Goal: Ask a question

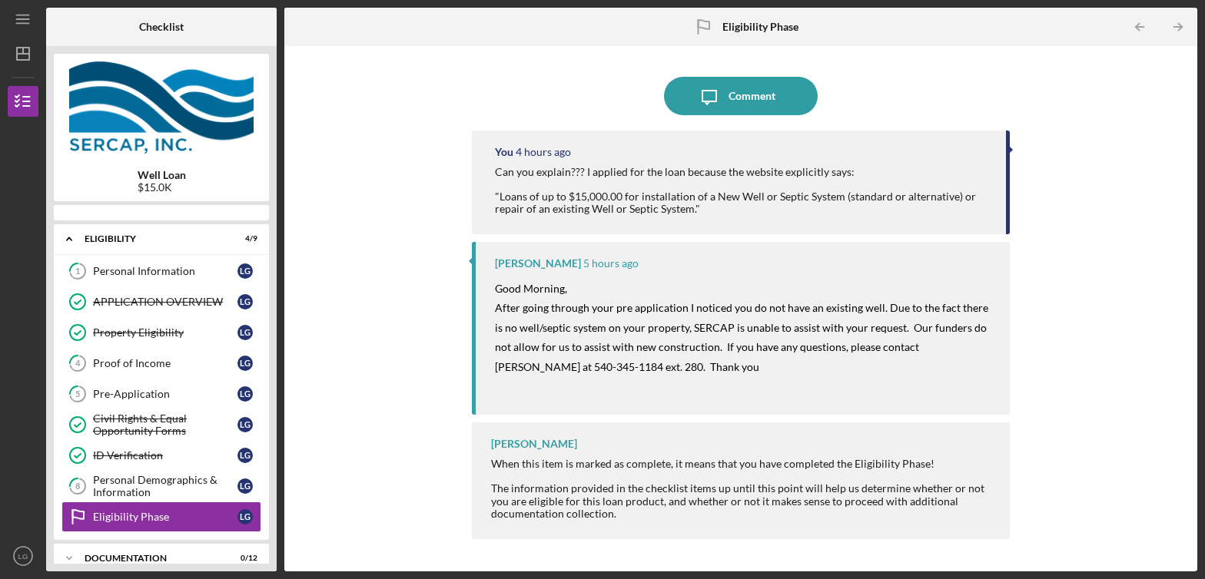
scroll to position [123, 0]
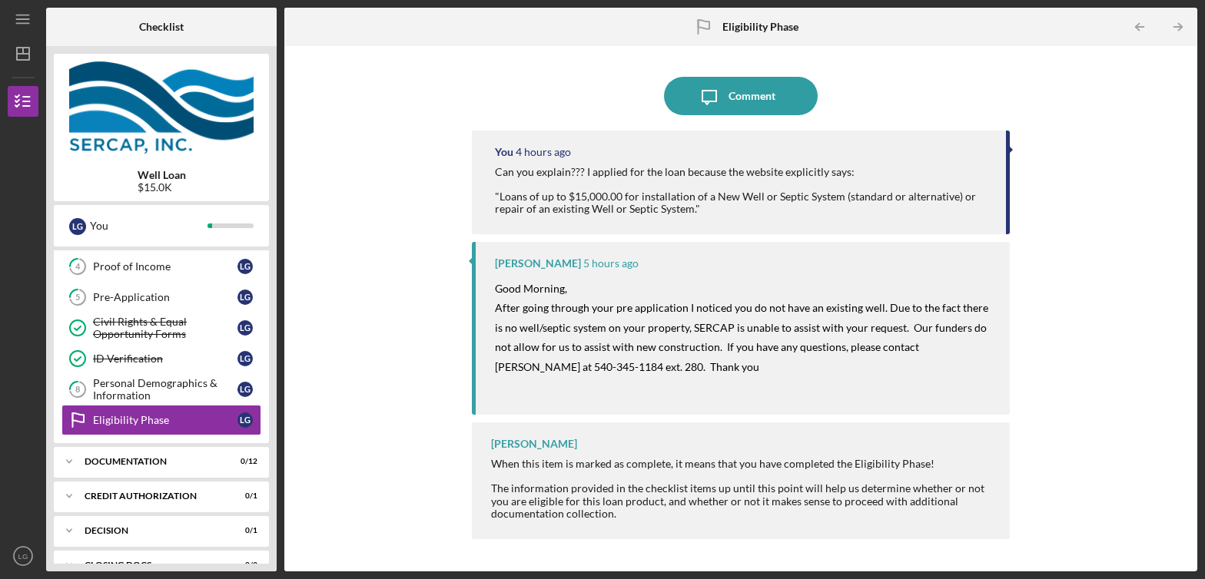
click at [722, 217] on div "You 4 hours ago Can you explain??? I applied for the loan because the website e…" at bounding box center [741, 183] width 539 height 104
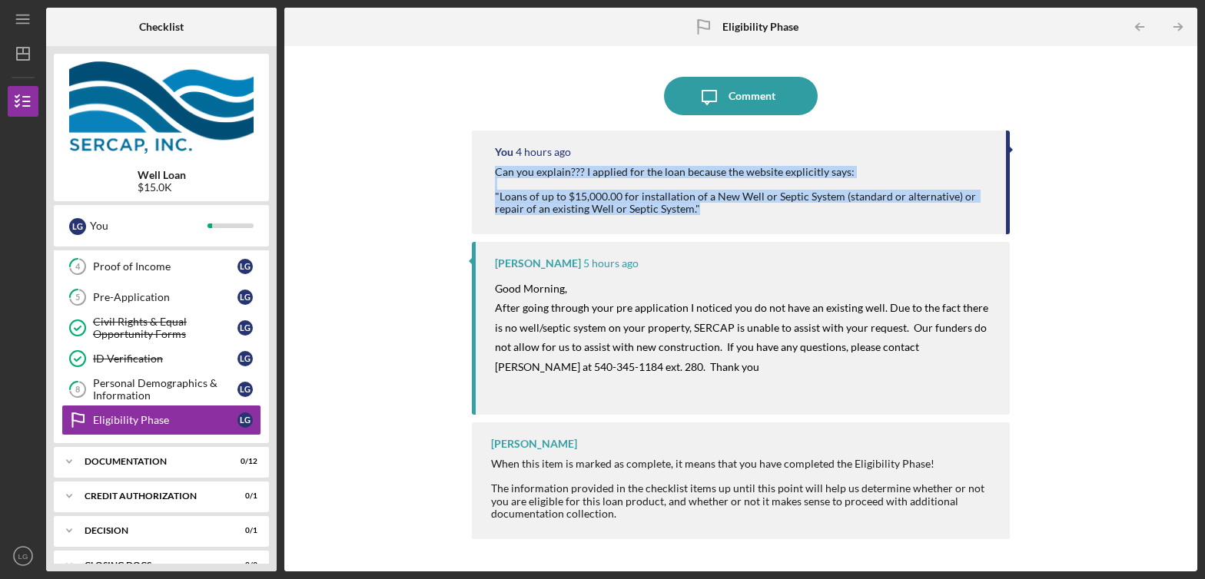
drag, startPoint x: 701, startPoint y: 211, endPoint x: 482, endPoint y: 169, distance: 223.6
click at [482, 169] on div "You 4 hours ago Can you explain??? I applied for the loan because the website e…" at bounding box center [741, 183] width 539 height 104
copy div "Can you explain??? I applied for the loan because the website explicitly says: …"
click at [734, 89] on div "Comment" at bounding box center [751, 96] width 47 height 38
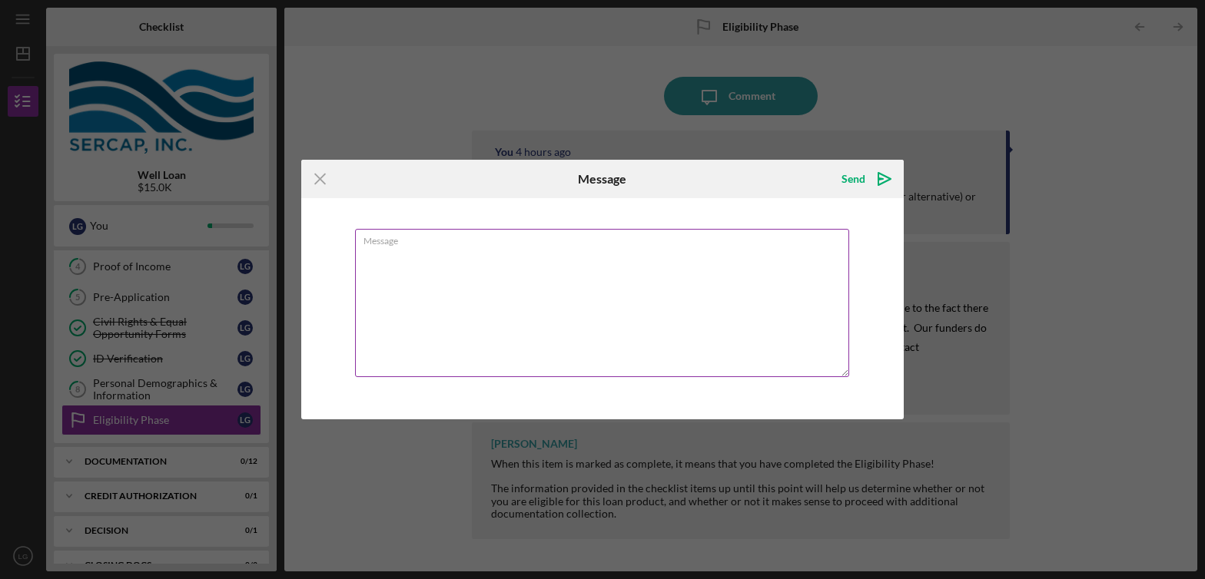
click at [526, 267] on textarea "Message" at bounding box center [602, 303] width 494 height 148
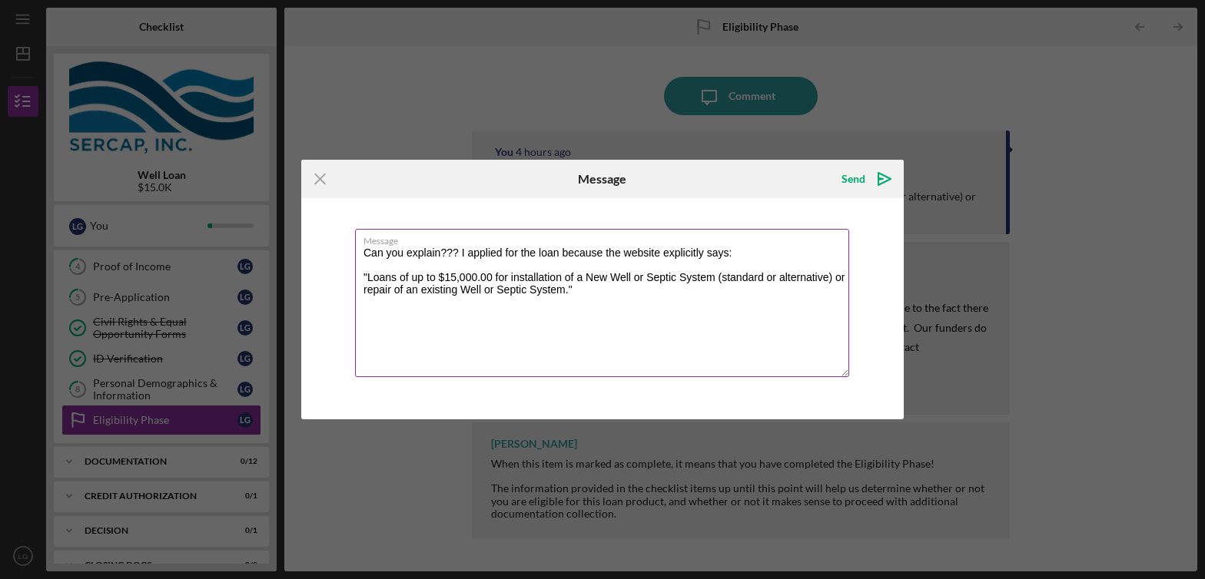
click at [456, 250] on textarea "Can you explain??? I applied for the loan because the website explicitly says: …" at bounding box center [602, 303] width 494 height 148
type textarea "Can you explain? I applied for the loan because the website explicitly says: "L…"
click at [878, 175] on polygon "submit" at bounding box center [884, 179] width 12 height 12
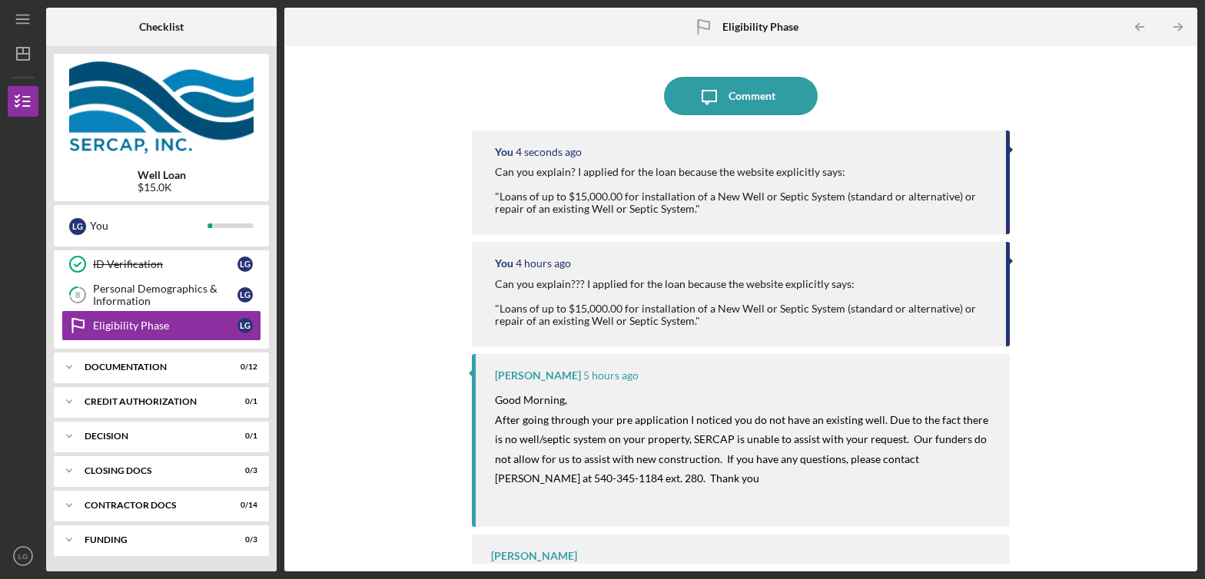
scroll to position [64, 0]
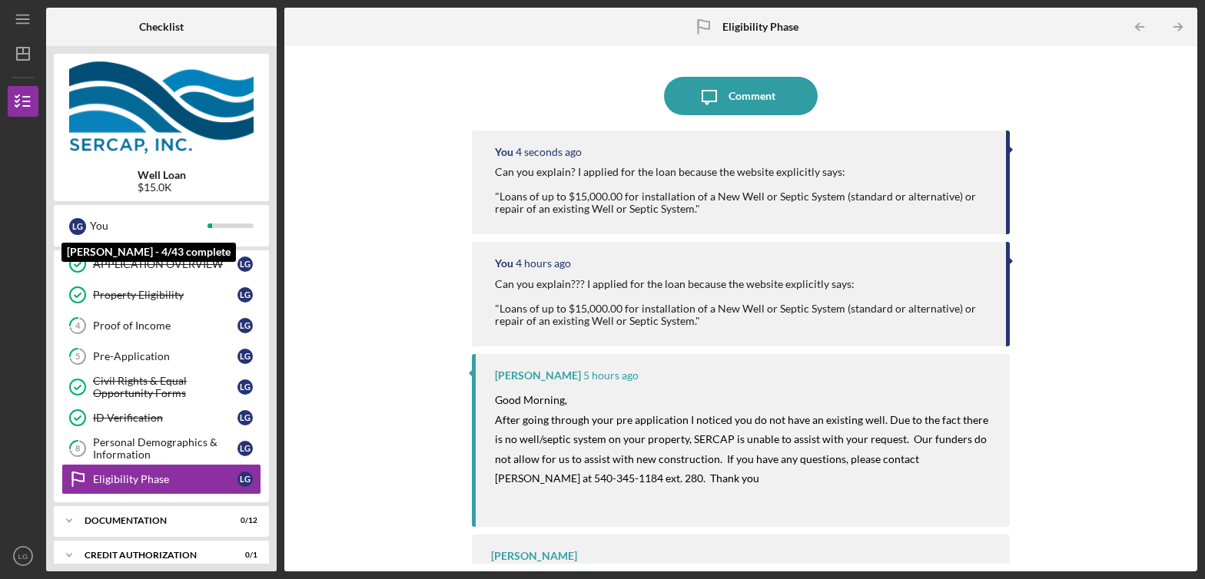
click at [156, 198] on div "Well Loan $15.0K" at bounding box center [161, 128] width 215 height 148
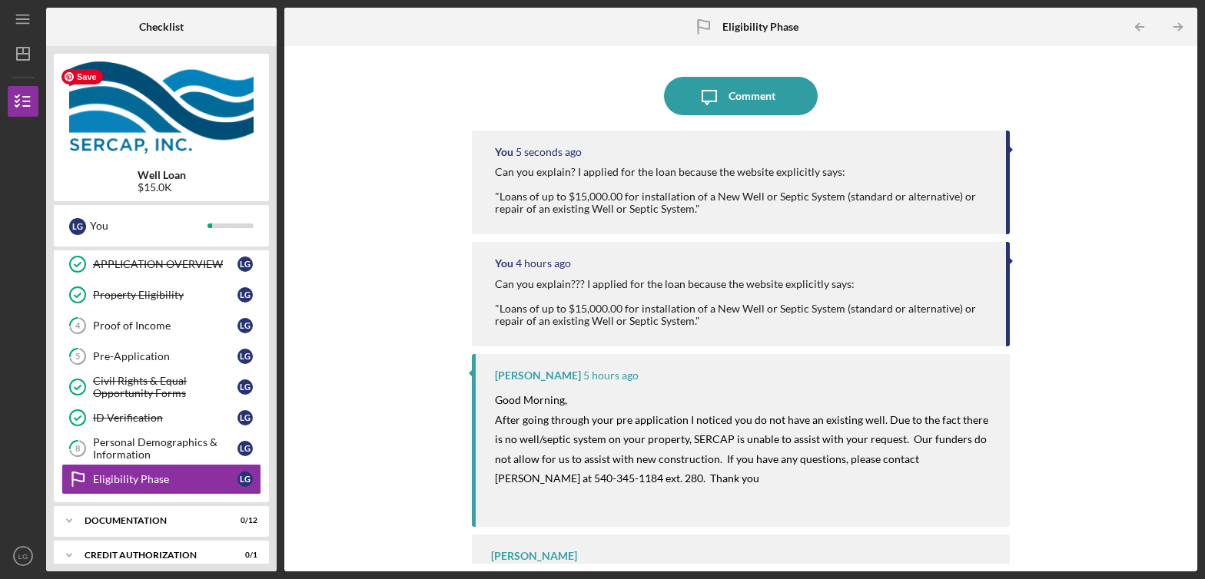
click at [188, 110] on img at bounding box center [161, 107] width 215 height 92
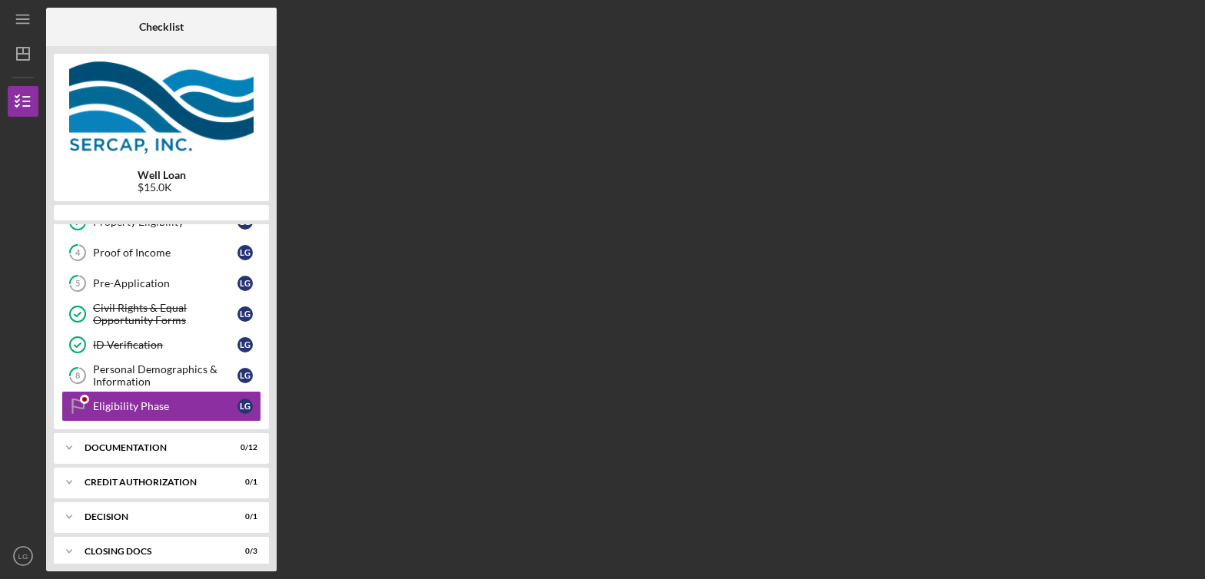
scroll to position [123, 0]
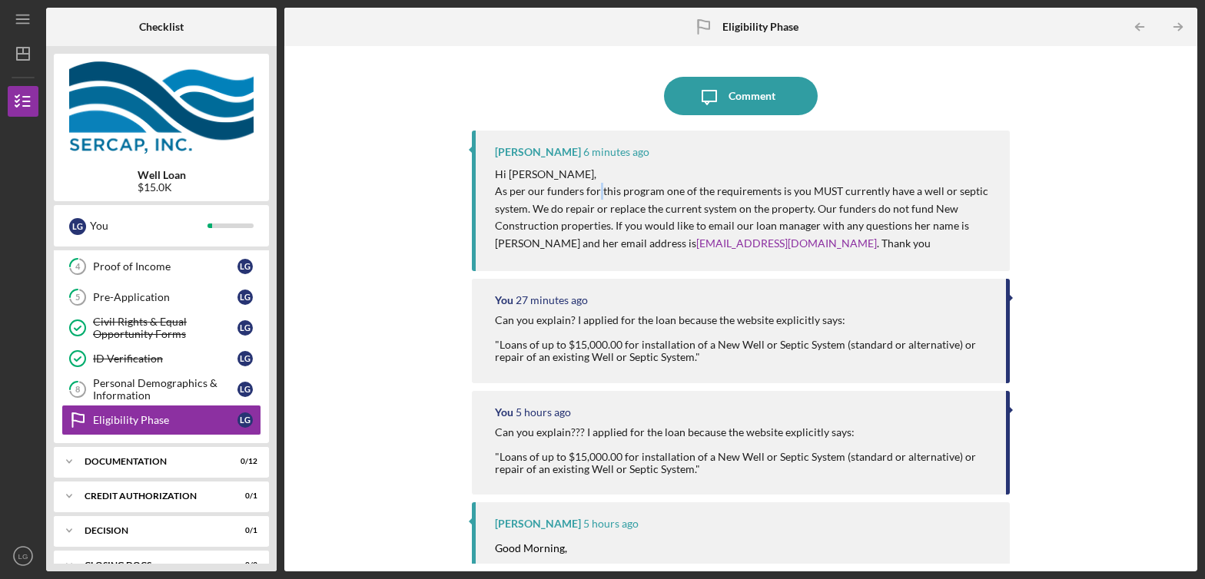
click at [597, 198] on p "As per our funders for this program one of the requirements is you MUST current…" at bounding box center [745, 217] width 500 height 69
click at [593, 195] on p "As per our funders for this program one of the requirements is you MUST current…" at bounding box center [745, 217] width 500 height 69
click at [844, 197] on p "As per our funders for this program one of the requirements is you MUST current…" at bounding box center [745, 217] width 500 height 69
click at [944, 197] on p "As per our funders for this program one of the requirements is you MUST current…" at bounding box center [745, 217] width 500 height 69
click at [977, 197] on p "As per our funders for this program one of the requirements is you MUST current…" at bounding box center [745, 217] width 500 height 69
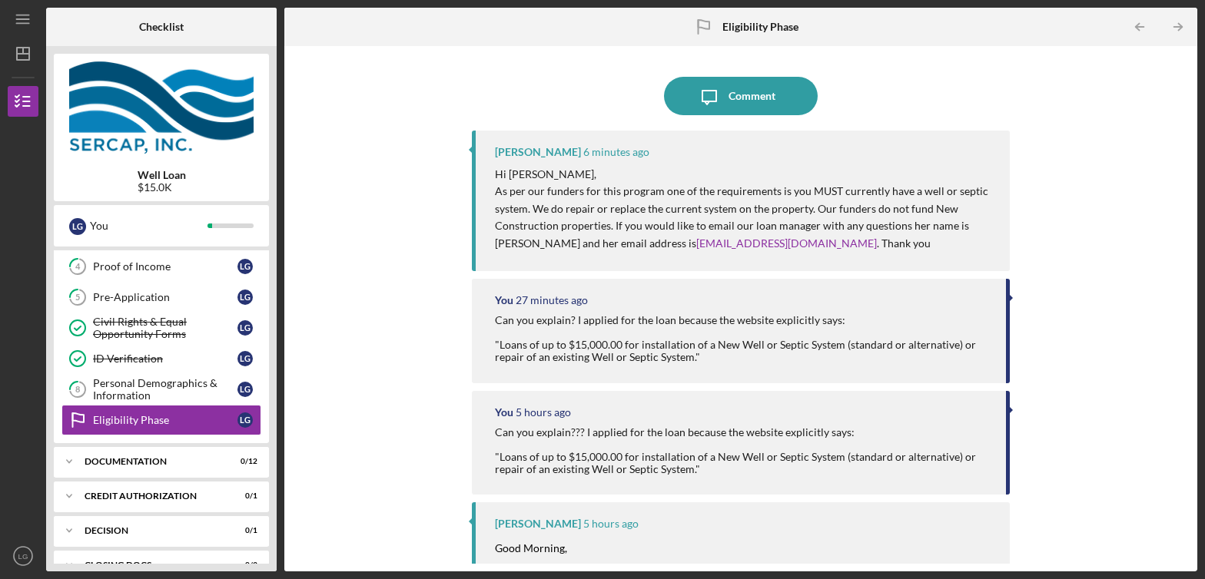
click at [774, 192] on p "As per our funders for this program one of the requirements is you MUST current…" at bounding box center [745, 217] width 500 height 69
click at [927, 194] on p "As per our funders for this program one of the requirements is you MUST current…" at bounding box center [745, 217] width 500 height 69
click at [589, 193] on p "As per our funders for this program one of the requirements is you MUST current…" at bounding box center [745, 217] width 500 height 69
click at [725, 101] on icon "Icon/Message" at bounding box center [709, 96] width 38 height 38
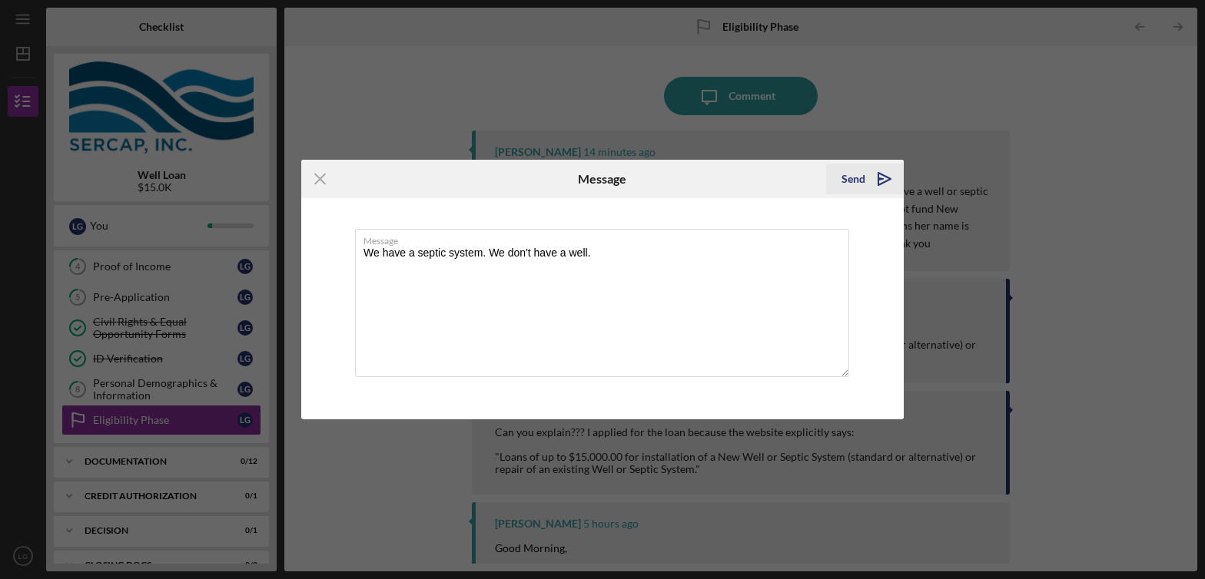
type textarea "We have a septic system. We don't have a well."
click at [866, 178] on icon "Icon/icon-invite-send" at bounding box center [884, 179] width 38 height 38
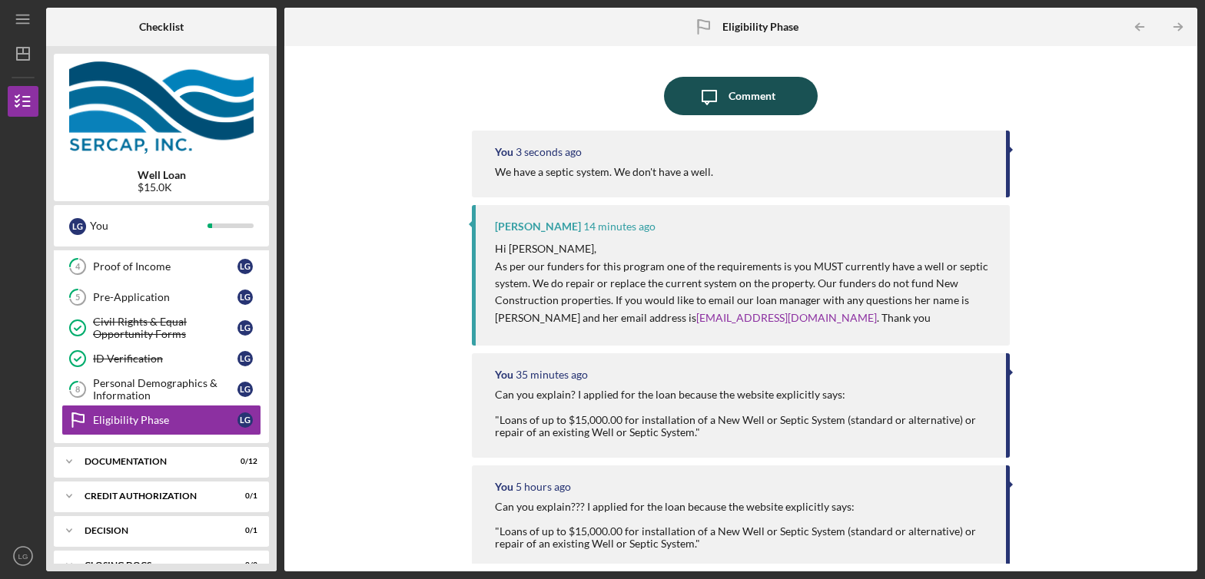
click at [709, 98] on icon "Icon/Message" at bounding box center [709, 96] width 38 height 38
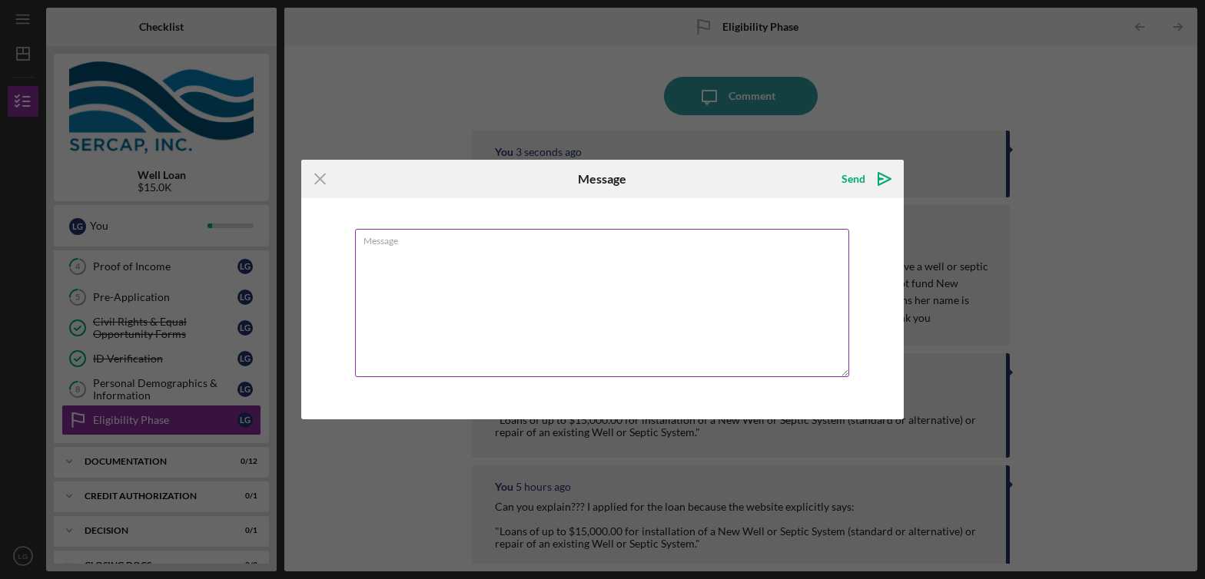
click at [440, 251] on textarea "Message" at bounding box center [602, 303] width 494 height 148
click at [426, 256] on textarea "Message" at bounding box center [602, 303] width 494 height 148
click at [475, 249] on textarea "What is considered the installation of a new well"" at bounding box center [602, 303] width 494 height 148
type textarea "What is considered the "installation of a new well"?"
click at [758, 75] on div "Icon/Menu Close Message Send Icon/icon-invite-send Message What is considered t…" at bounding box center [602, 289] width 1205 height 579
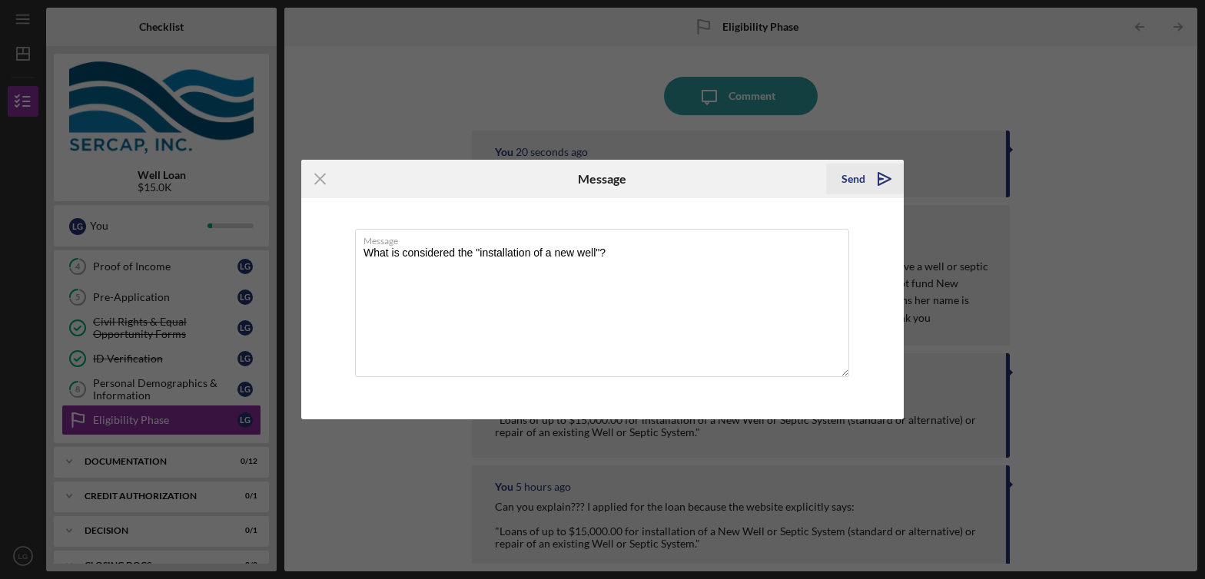
click at [897, 188] on icon "Icon/icon-invite-send" at bounding box center [884, 179] width 38 height 38
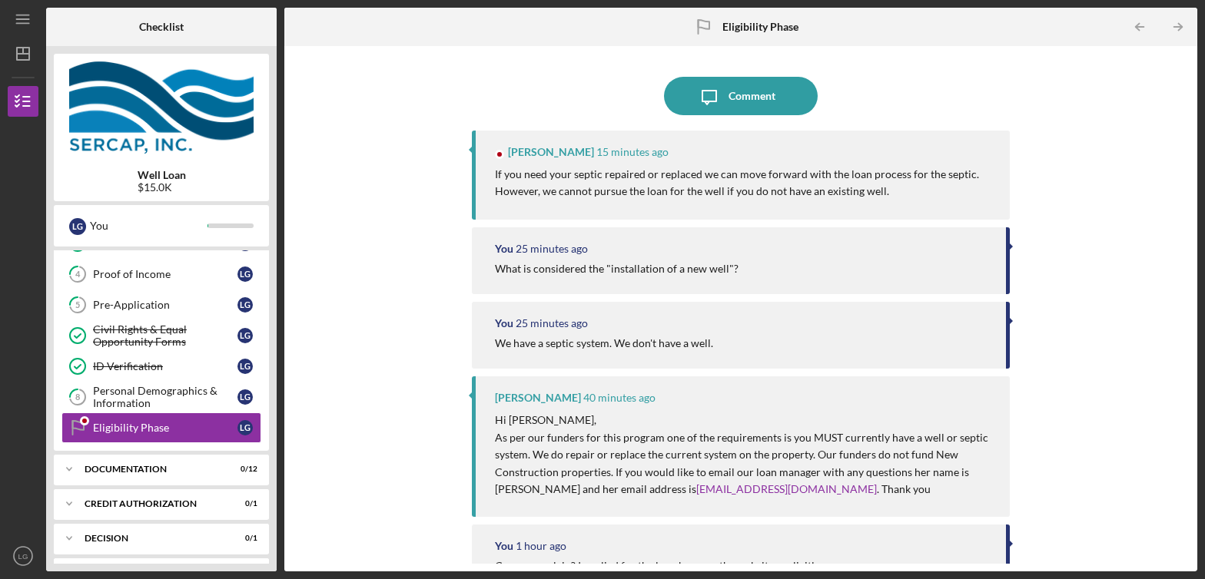
scroll to position [123, 0]
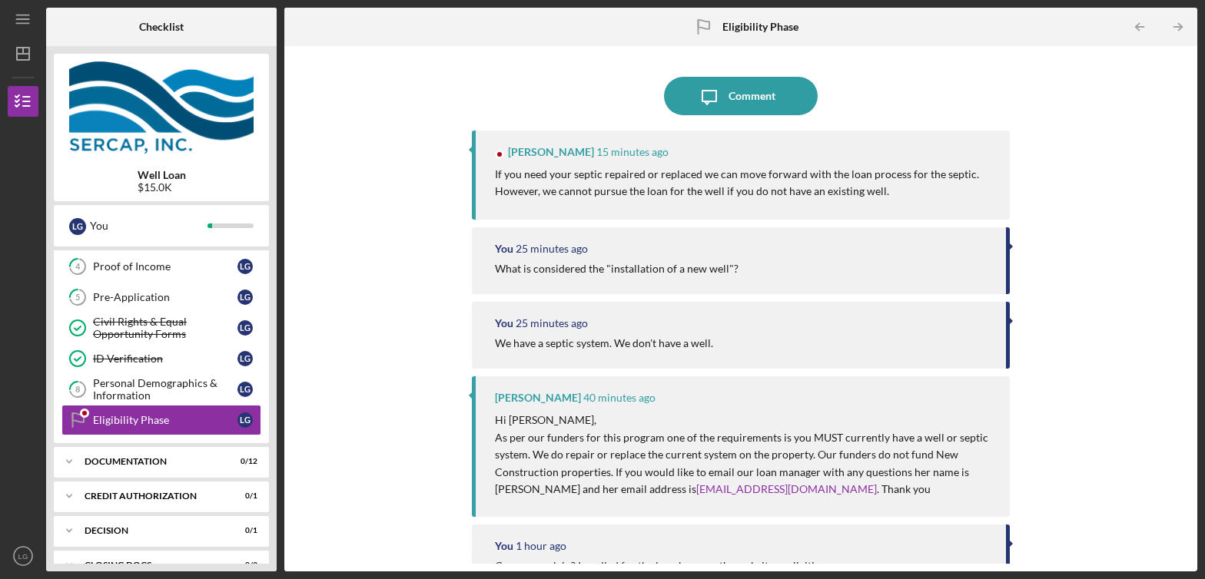
click at [673, 177] on p "If you need your septic repaired or replaced we can move forward with the loan …" at bounding box center [745, 183] width 500 height 35
drag, startPoint x: 688, startPoint y: 270, endPoint x: 489, endPoint y: 274, distance: 199.8
click at [489, 274] on div "You 25 minutes ago What is considered the "installation of a new well"?" at bounding box center [741, 260] width 539 height 67
copy div "What is considered the "installation of a new well"?"
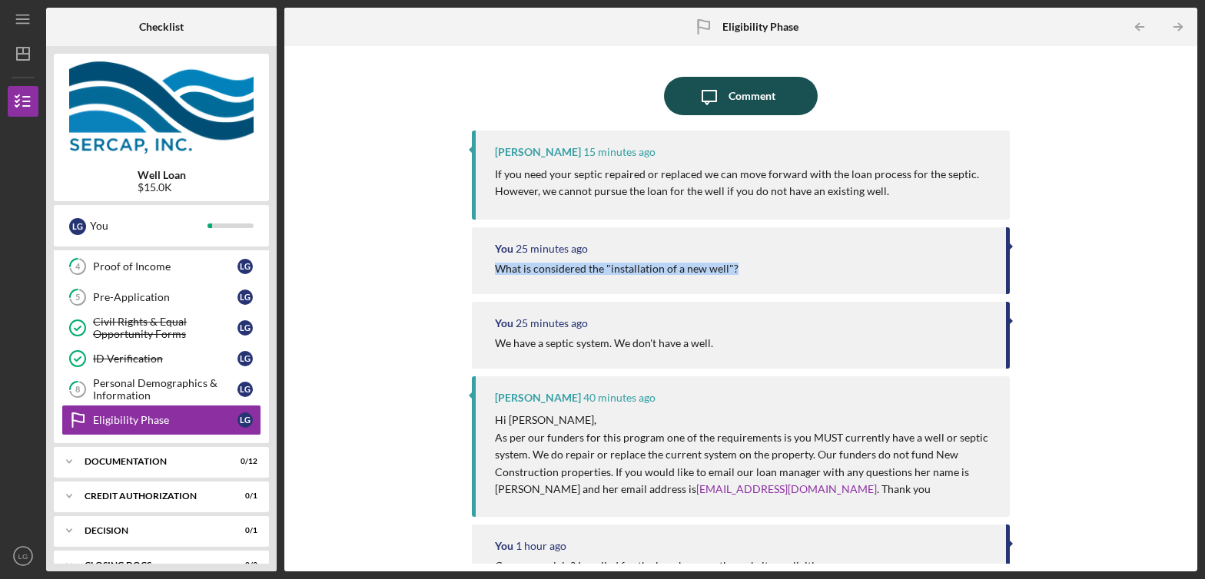
click at [738, 113] on div "Comment" at bounding box center [751, 96] width 47 height 38
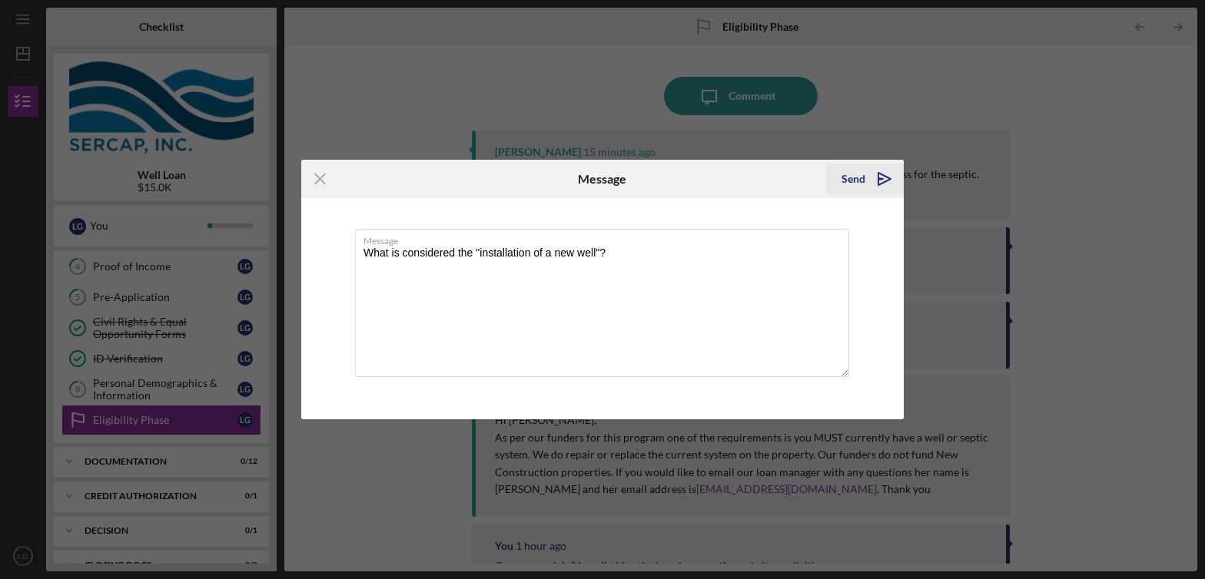
type textarea "What is considered the "installation of a new well"?"
click at [870, 183] on icon "Icon/icon-invite-send" at bounding box center [884, 179] width 38 height 38
